Goal: Find specific page/section: Find specific page/section

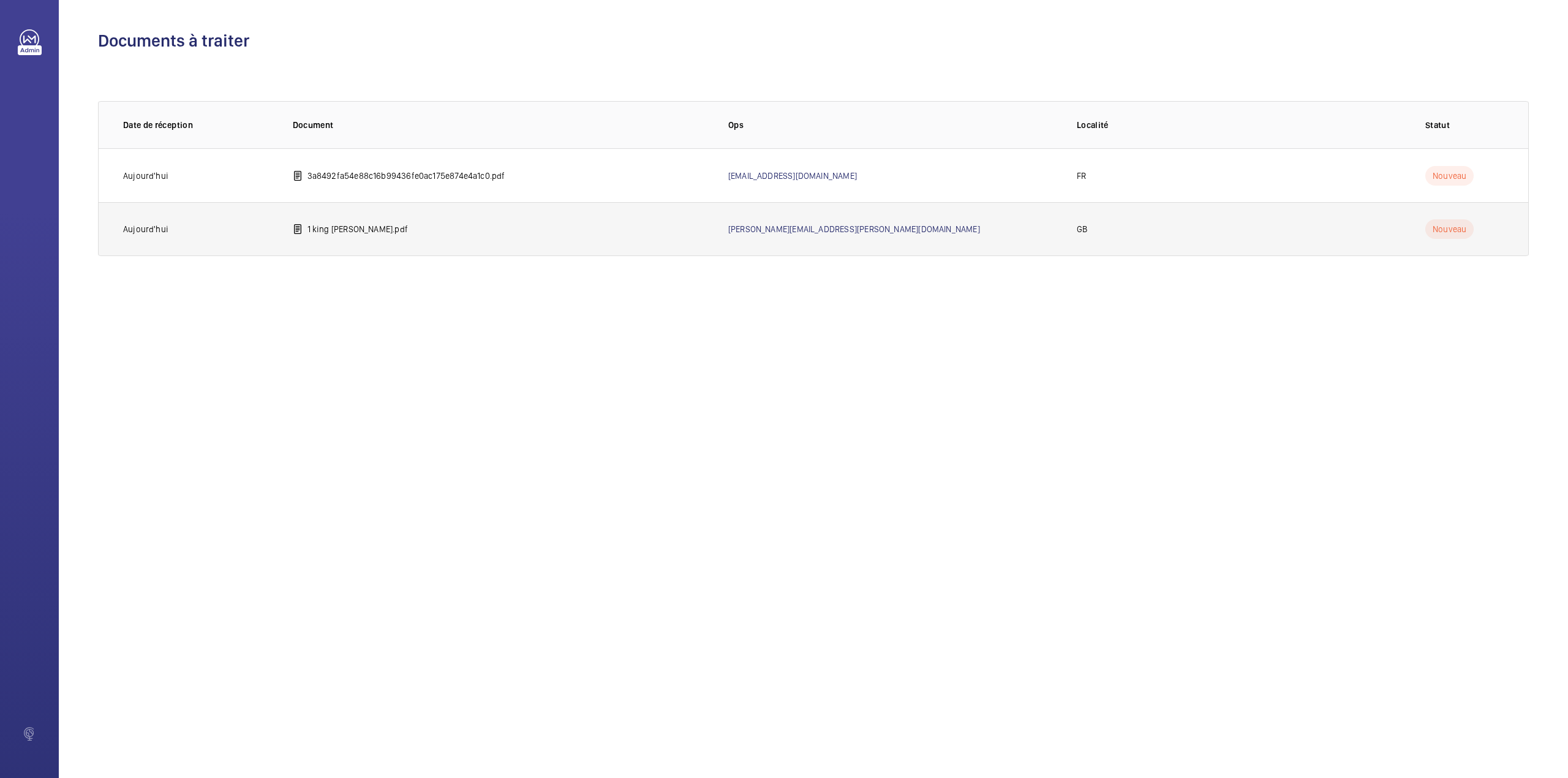
click at [316, 236] on td "1 king [PERSON_NAME].pdf" at bounding box center [491, 229] width 435 height 54
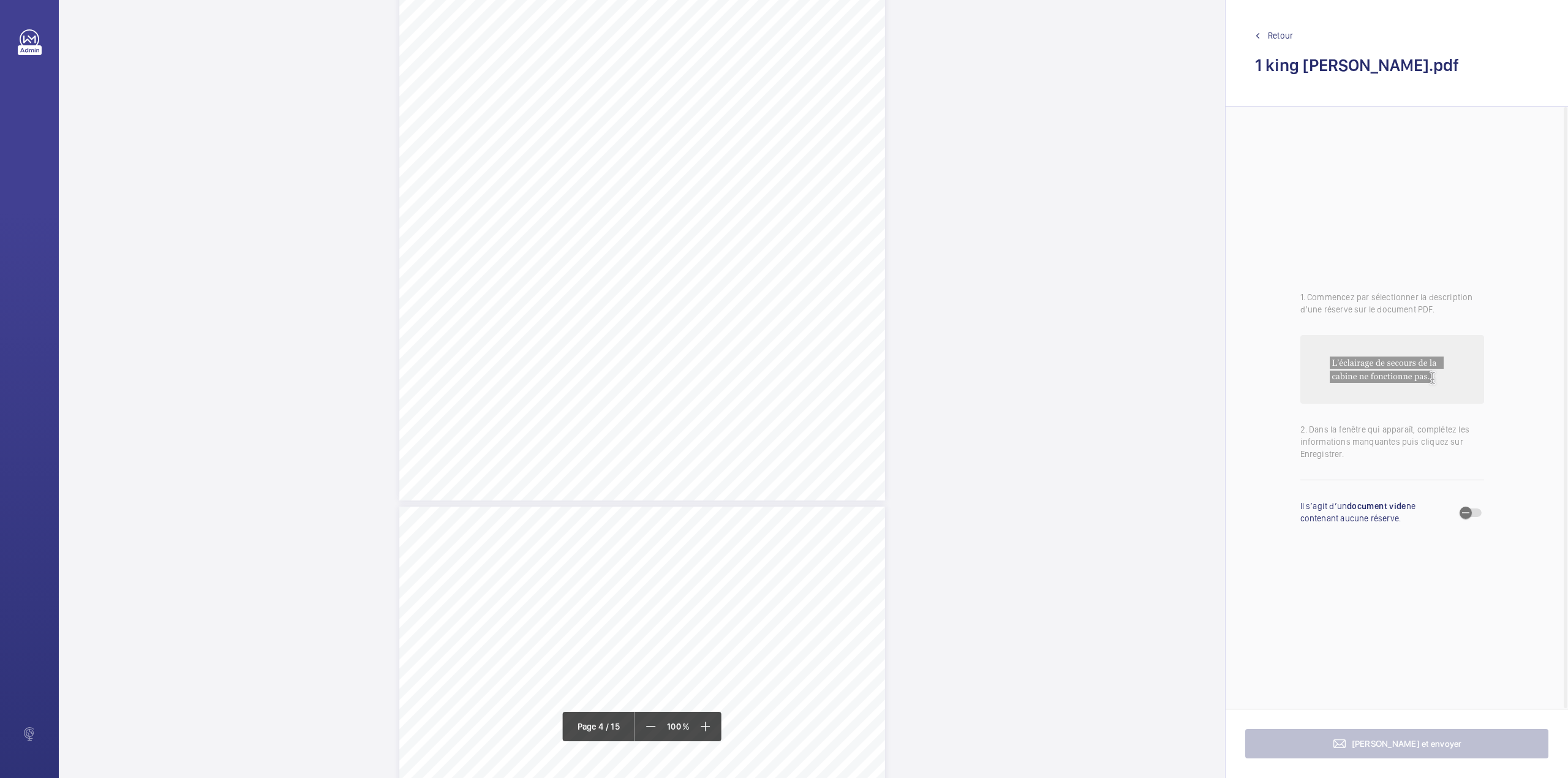
click at [744, 416] on div "VT ENGINEERING AUDIT REPORT R C - 9 1 1 4 - V T A 7 L i f t A [PERSON_NAME] – 1…" at bounding box center [642, 157] width 486 height 688
click at [752, 115] on div at bounding box center [737, 130] width 98 height 30
click at [784, 267] on button "Annuler" at bounding box center [798, 263] width 69 height 30
